Goal: Check status: Check status

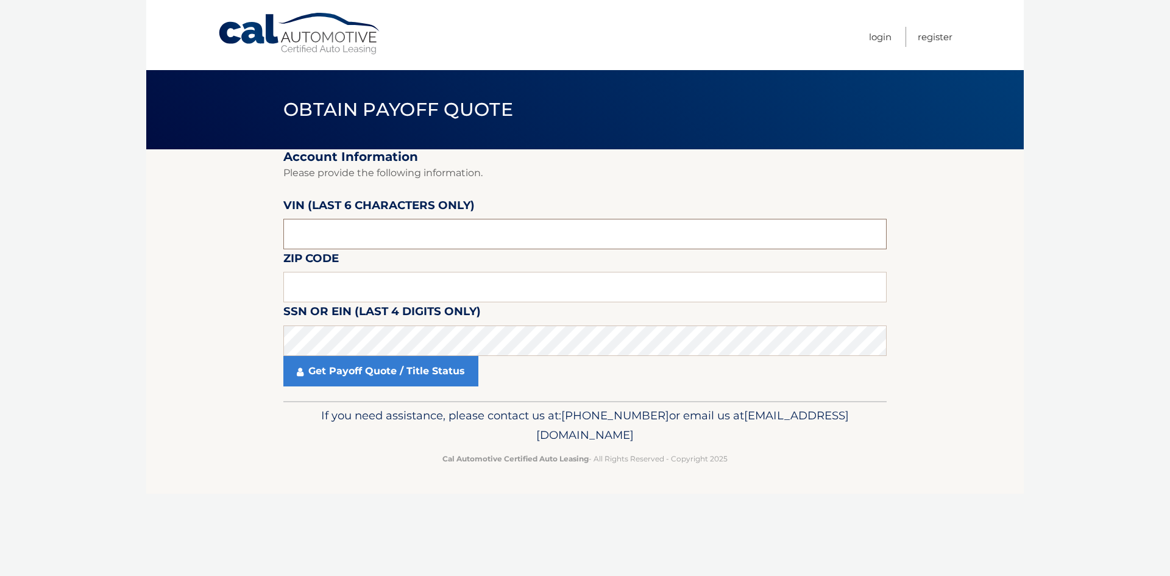
click at [354, 241] on input "text" at bounding box center [584, 234] width 603 height 30
type input "770727"
click at [344, 279] on input "text" at bounding box center [584, 287] width 603 height 30
click at [394, 289] on input "text" at bounding box center [584, 287] width 603 height 30
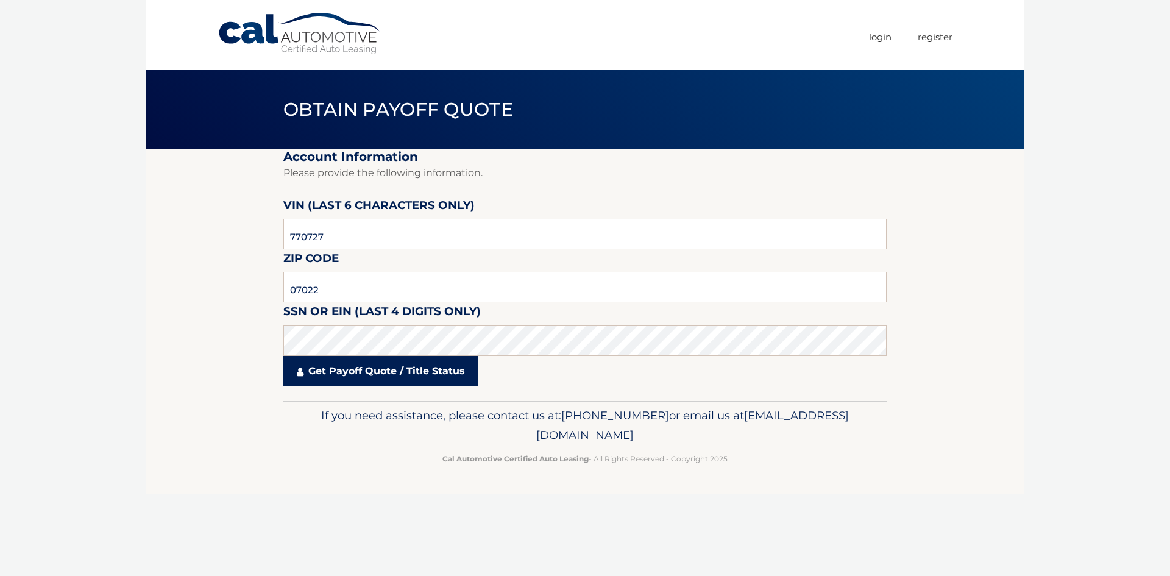
click at [437, 377] on link "Get Payoff Quote / Title Status" at bounding box center [380, 371] width 195 height 30
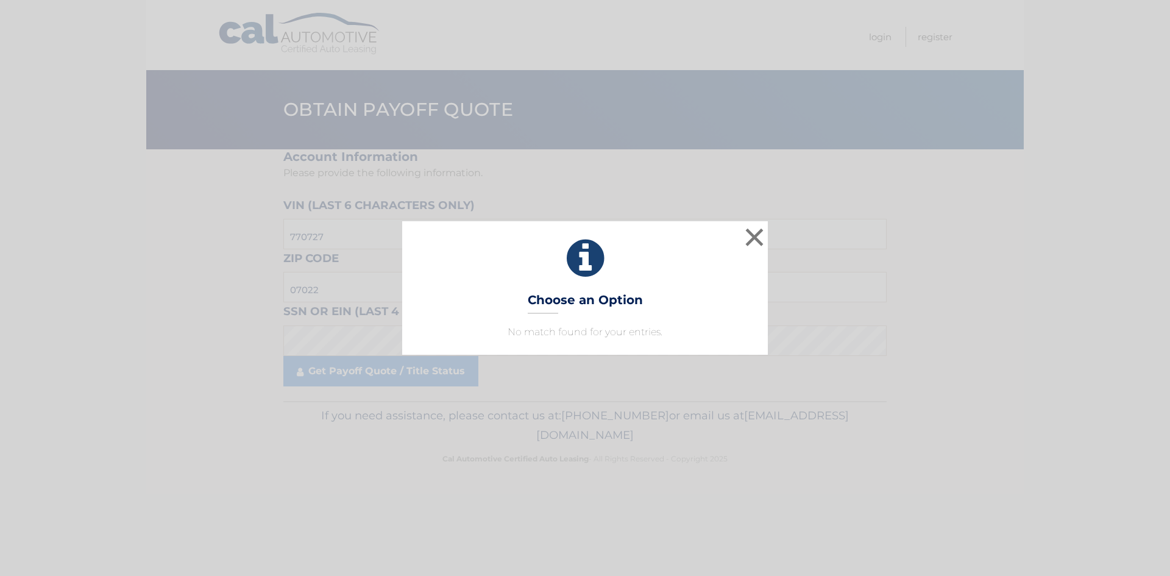
click at [646, 321] on div "× Choose an Option No match found for your entries. This is what you see on sec…" at bounding box center [585, 287] width 366 height 133
click at [754, 239] on button "×" at bounding box center [754, 237] width 24 height 24
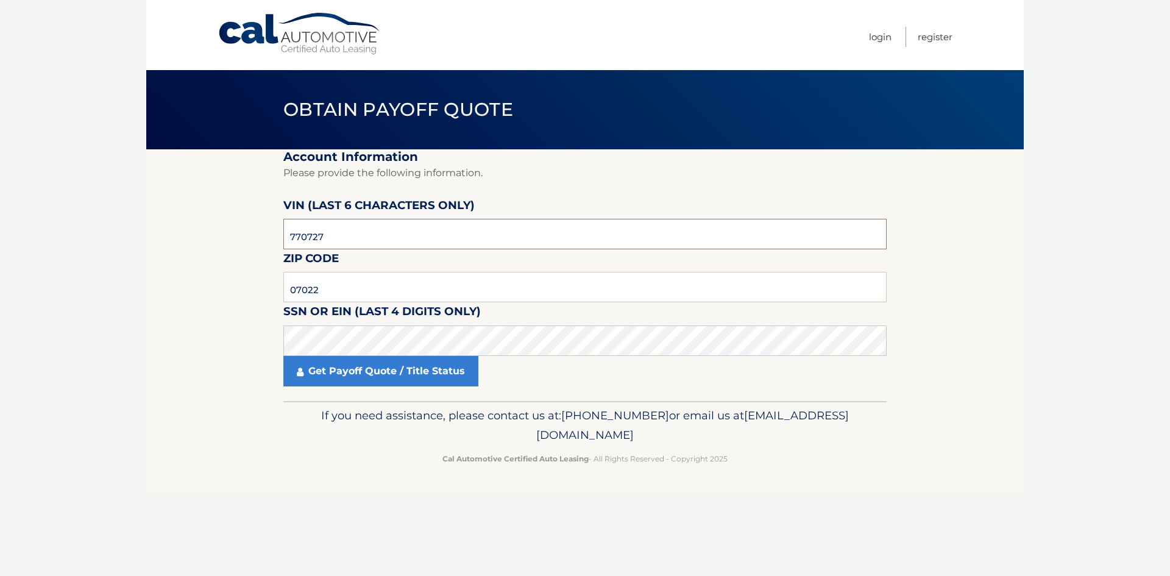
drag, startPoint x: 204, startPoint y: 250, endPoint x: 57, endPoint y: 254, distance: 146.9
click at [57, 254] on body "Cal Automotive Menu Login Register Obtain Payoff Quote" at bounding box center [585, 288] width 1170 height 576
click at [343, 374] on link "Get Payoff Quote / Title Status" at bounding box center [380, 371] width 195 height 30
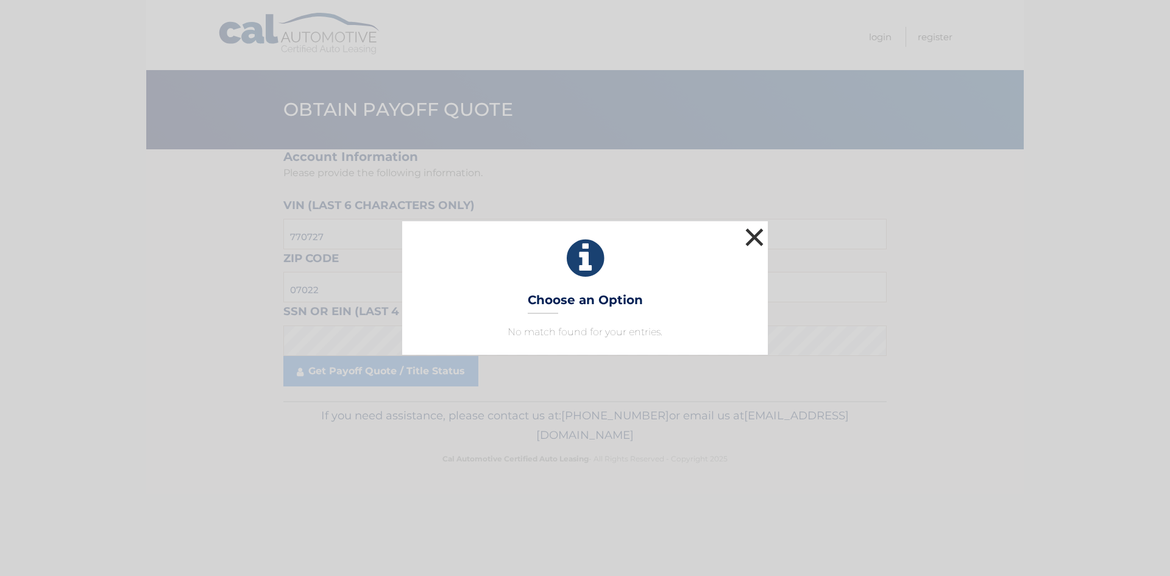
drag, startPoint x: 755, startPoint y: 246, endPoint x: 725, endPoint y: 240, distance: 30.0
click at [755, 246] on button "×" at bounding box center [754, 237] width 24 height 24
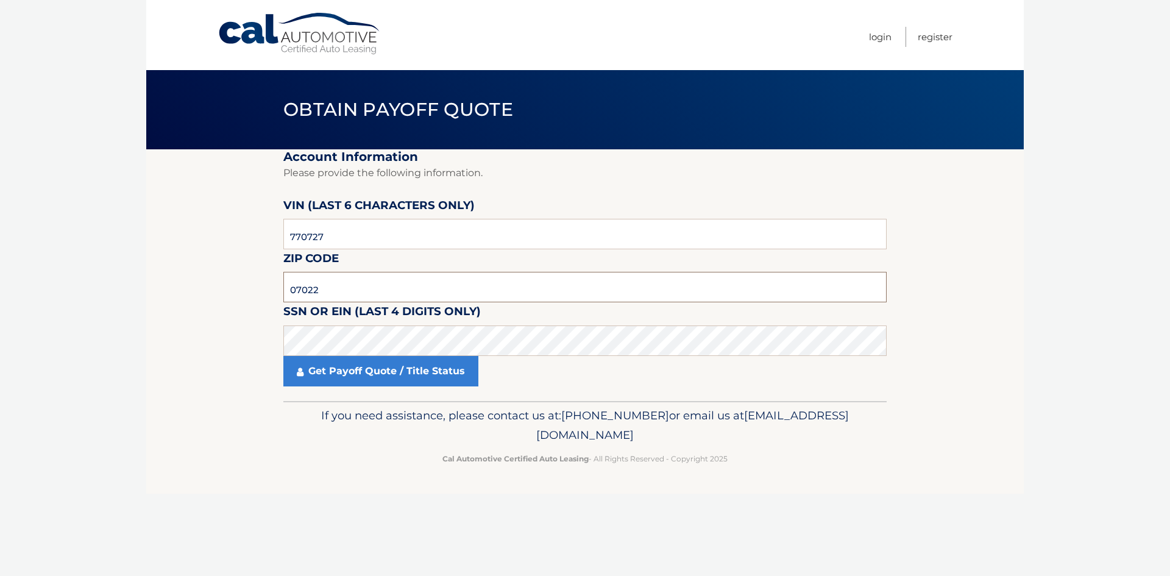
drag, startPoint x: 166, startPoint y: 293, endPoint x: 84, endPoint y: 291, distance: 81.7
click at [86, 291] on body "Cal Automotive Menu Login Register Obtain Payoff Quote" at bounding box center [585, 288] width 1170 height 576
type input "11220"
click at [375, 374] on link "Get Payoff Quote / Title Status" at bounding box center [380, 371] width 195 height 30
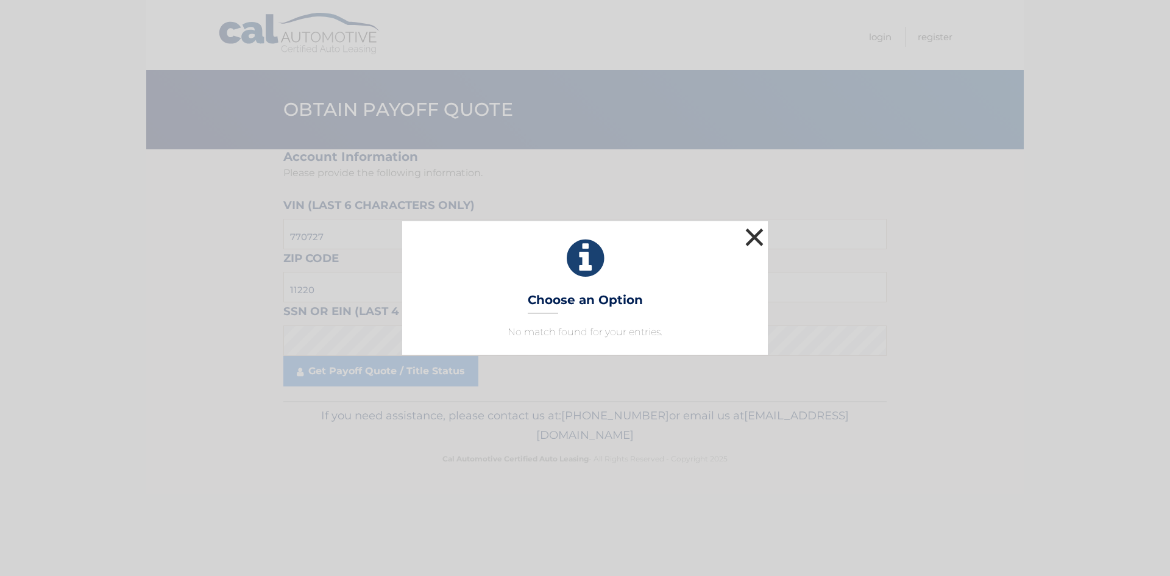
click at [753, 241] on button "×" at bounding box center [754, 237] width 24 height 24
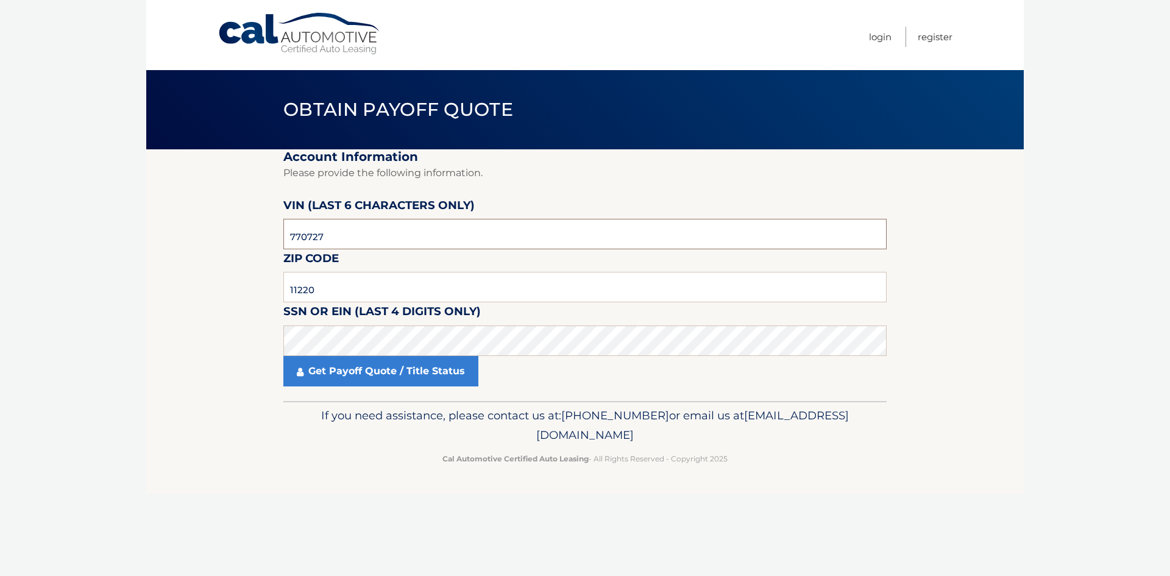
drag, startPoint x: 349, startPoint y: 235, endPoint x: 147, endPoint y: 251, distance: 203.0
click at [147, 251] on section "Account Information Please provide the following information. [PERSON_NAME] (la…" at bounding box center [585, 275] width 878 height 252
type input "770727"
click at [68, 333] on body "Cal Automotive Menu Login Register Obtain Payoff Quote" at bounding box center [585, 288] width 1170 height 576
drag, startPoint x: 349, startPoint y: 290, endPoint x: 113, endPoint y: 288, distance: 236.5
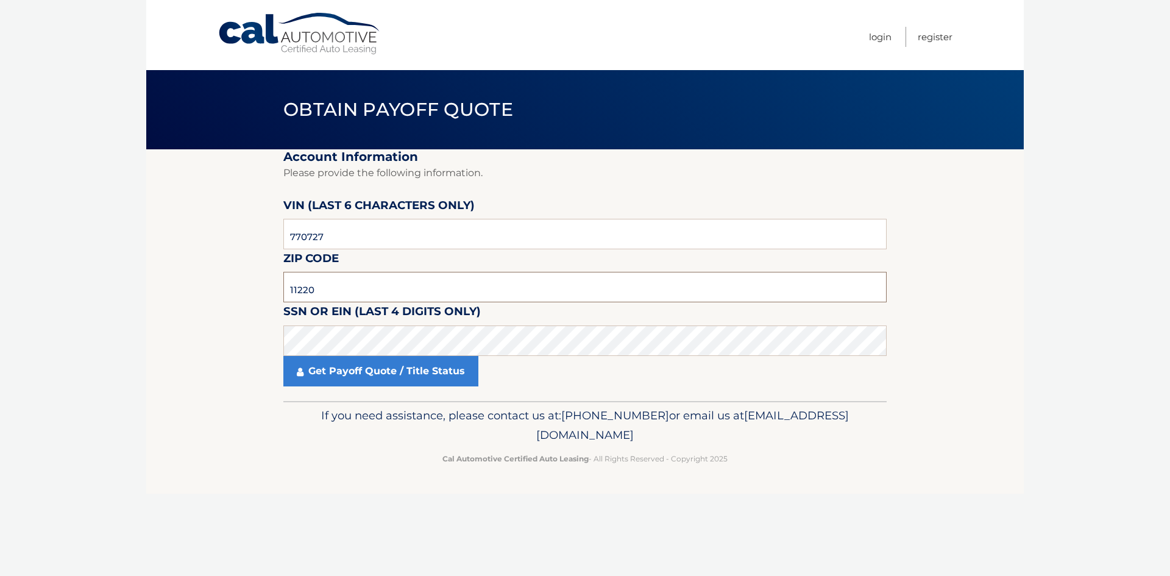
click at [113, 288] on body "Cal Automotive Menu Login Register Obtain Payoff Quote" at bounding box center [585, 288] width 1170 height 576
type input "07086"
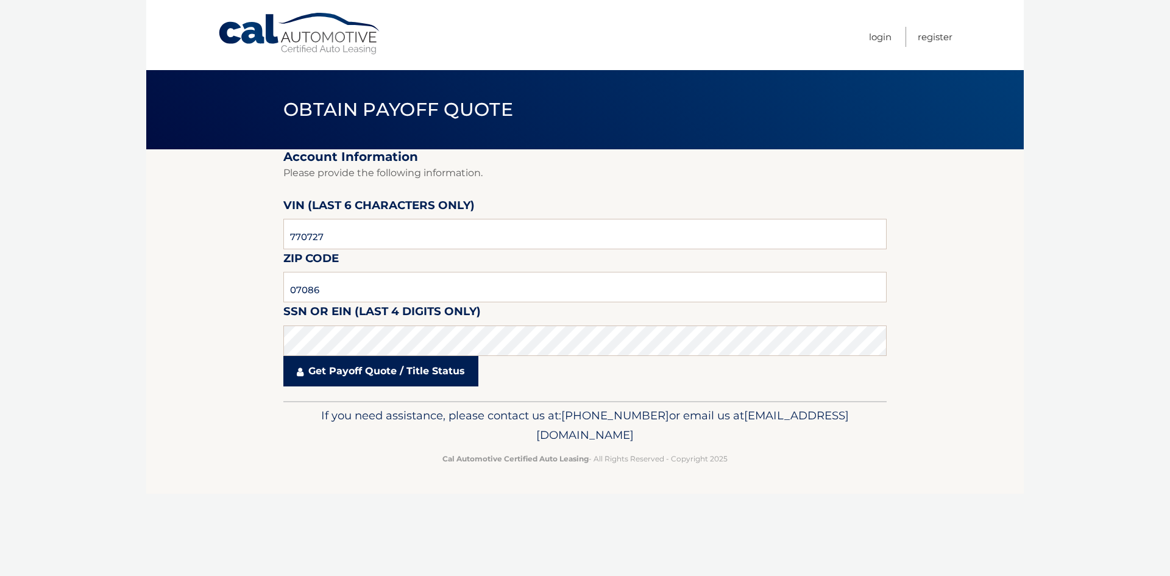
click at [354, 371] on link "Get Payoff Quote / Title Status" at bounding box center [380, 371] width 195 height 30
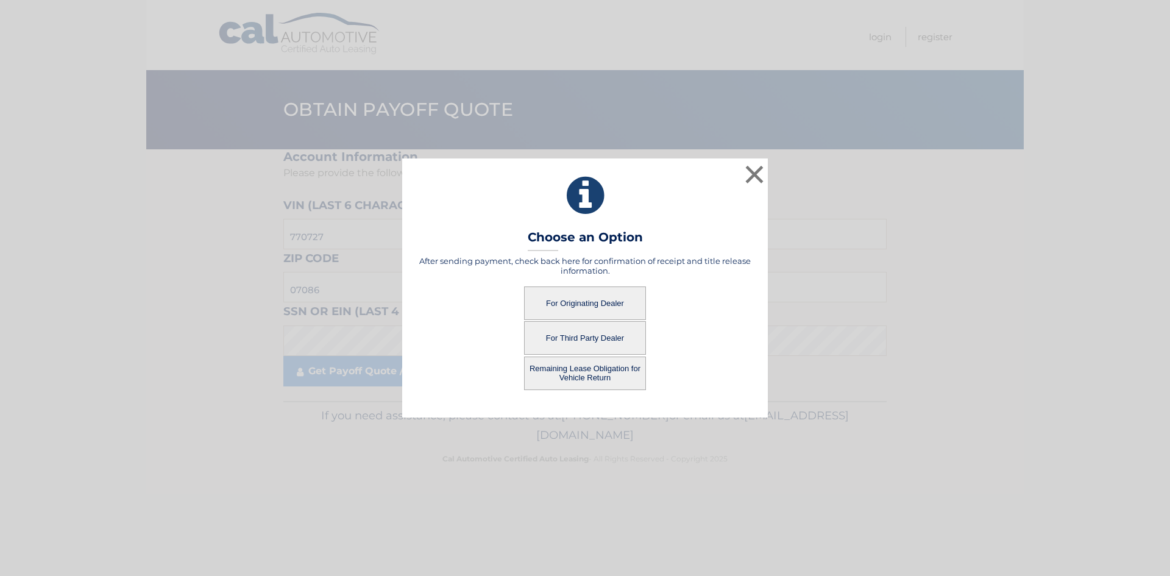
click at [578, 301] on button "For Originating Dealer" at bounding box center [585, 303] width 122 height 34
click at [639, 308] on button "For Originating Dealer" at bounding box center [585, 303] width 122 height 34
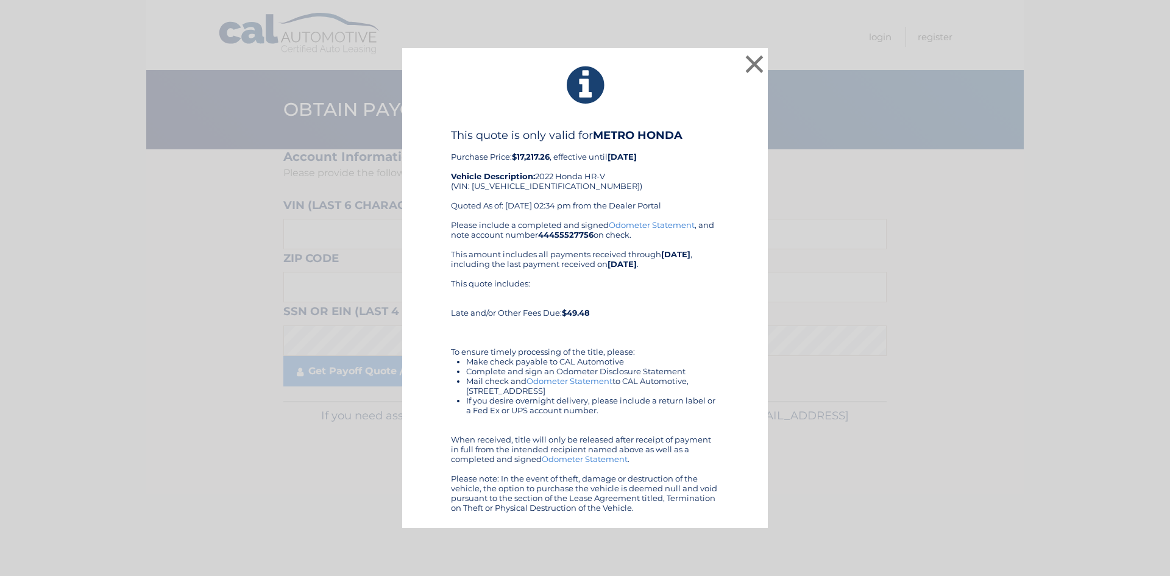
click at [538, 189] on div "This quote is only valid for METRO HONDA Purchase Price: $17,217.26 , effective…" at bounding box center [585, 174] width 268 height 91
copy div "3CZRU6H30NM770727"
click at [760, 69] on button "×" at bounding box center [754, 64] width 24 height 24
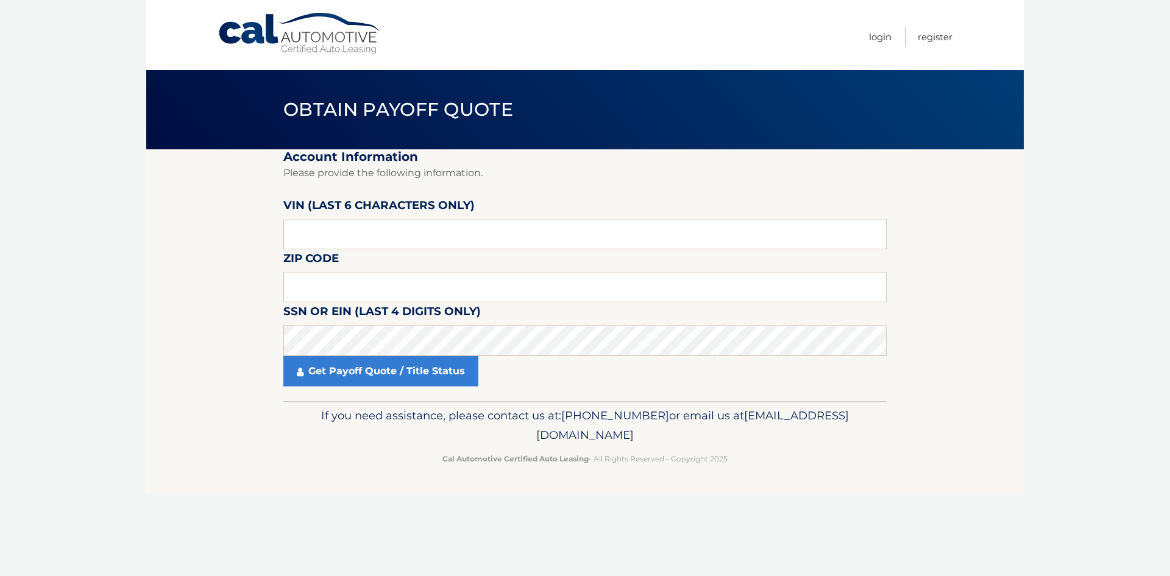
click at [333, 37] on link "Cal Automotive" at bounding box center [300, 33] width 165 height 43
